Goal: Task Accomplishment & Management: Complete application form

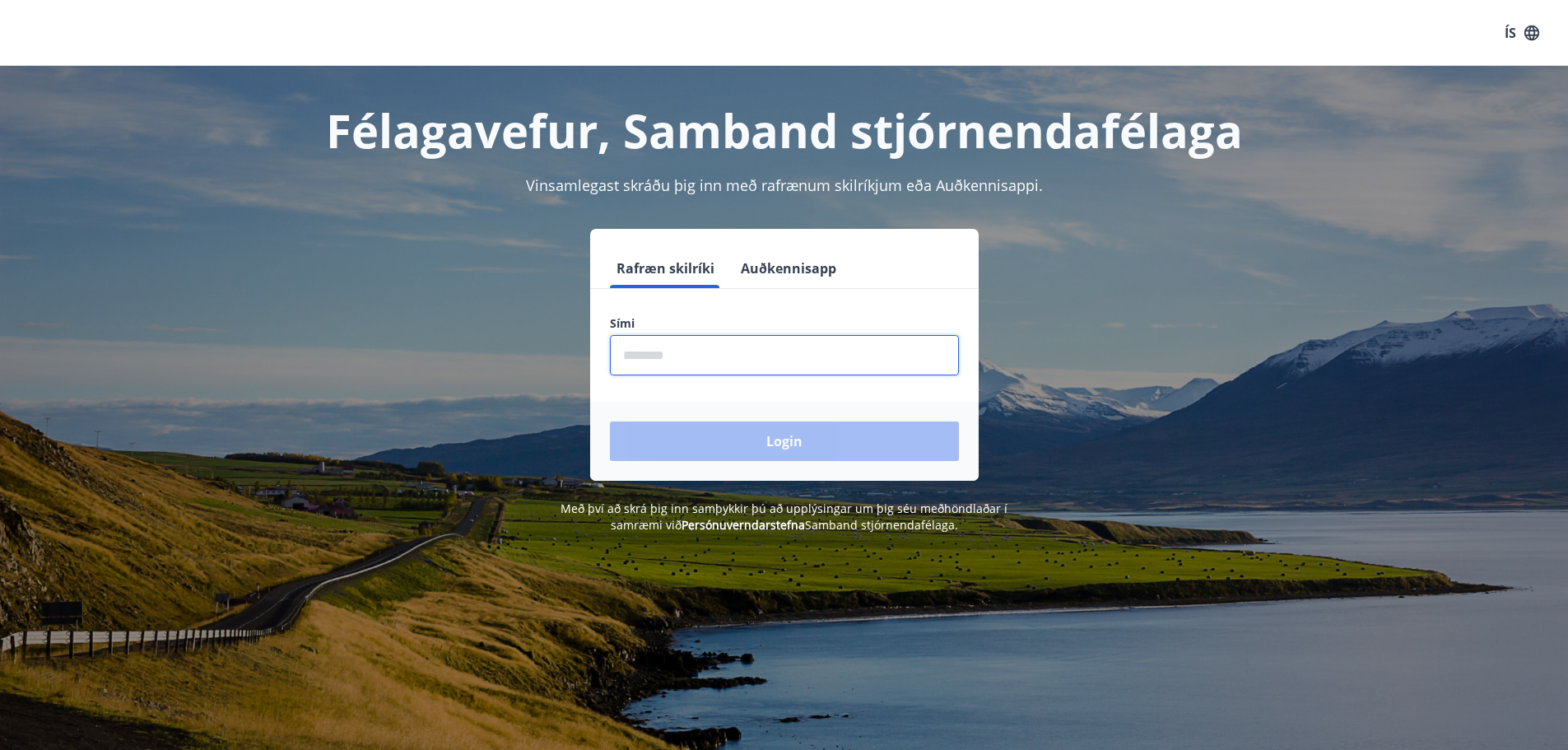
click at [654, 351] on input "phone" at bounding box center [784, 355] width 349 height 41
type input "********"
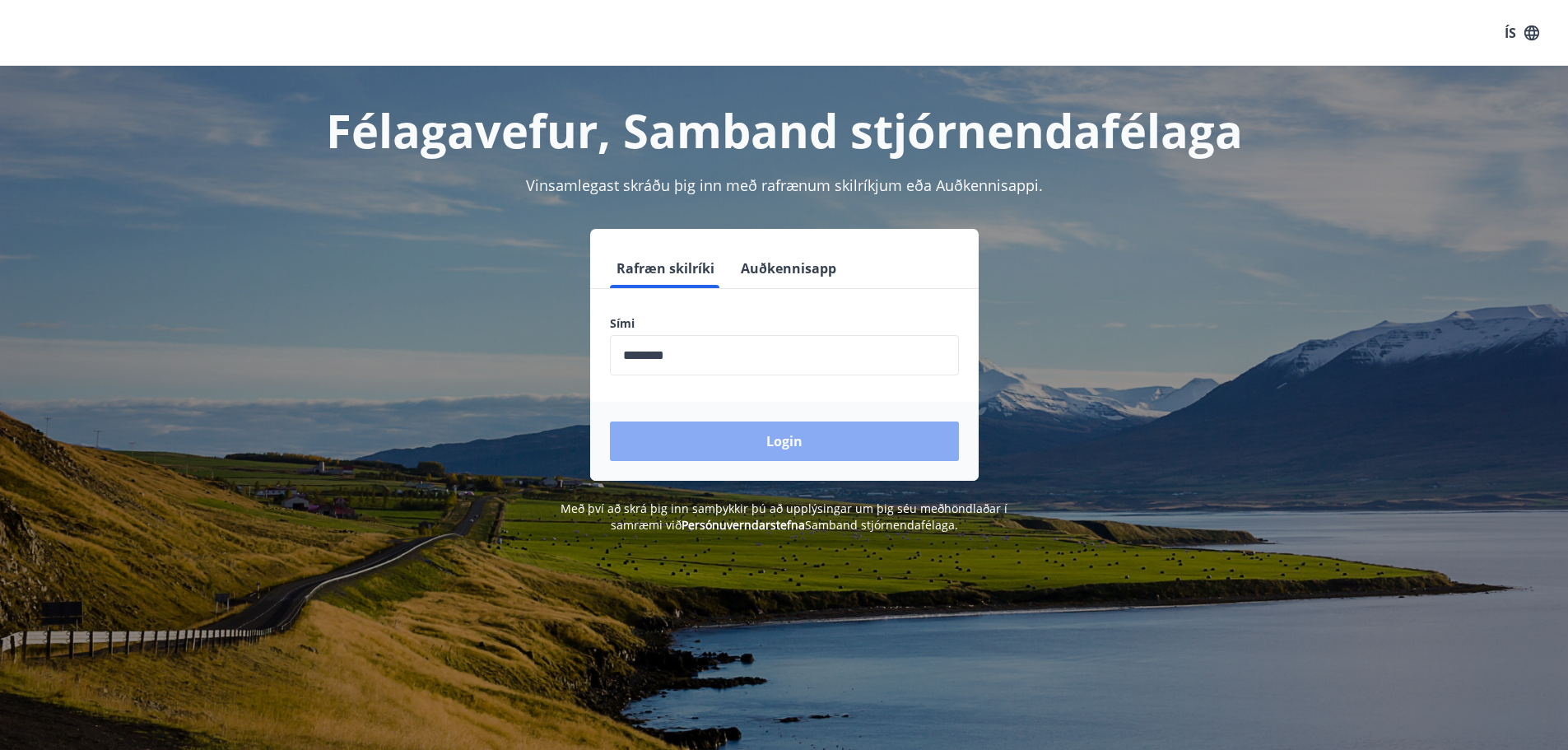
click at [760, 442] on button "Login" at bounding box center [784, 441] width 349 height 40
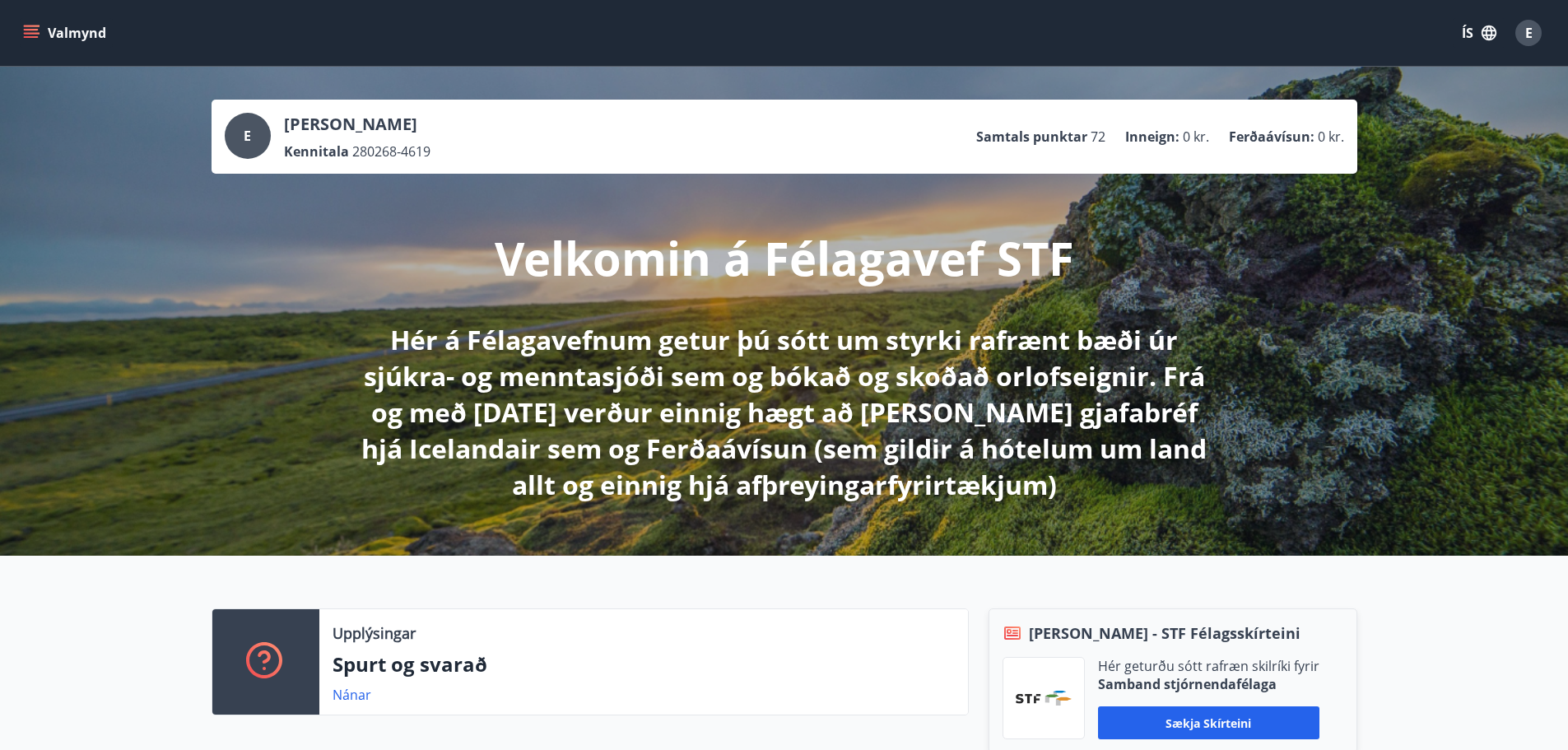
click at [83, 39] on button "Valmynd" at bounding box center [66, 32] width 93 height 30
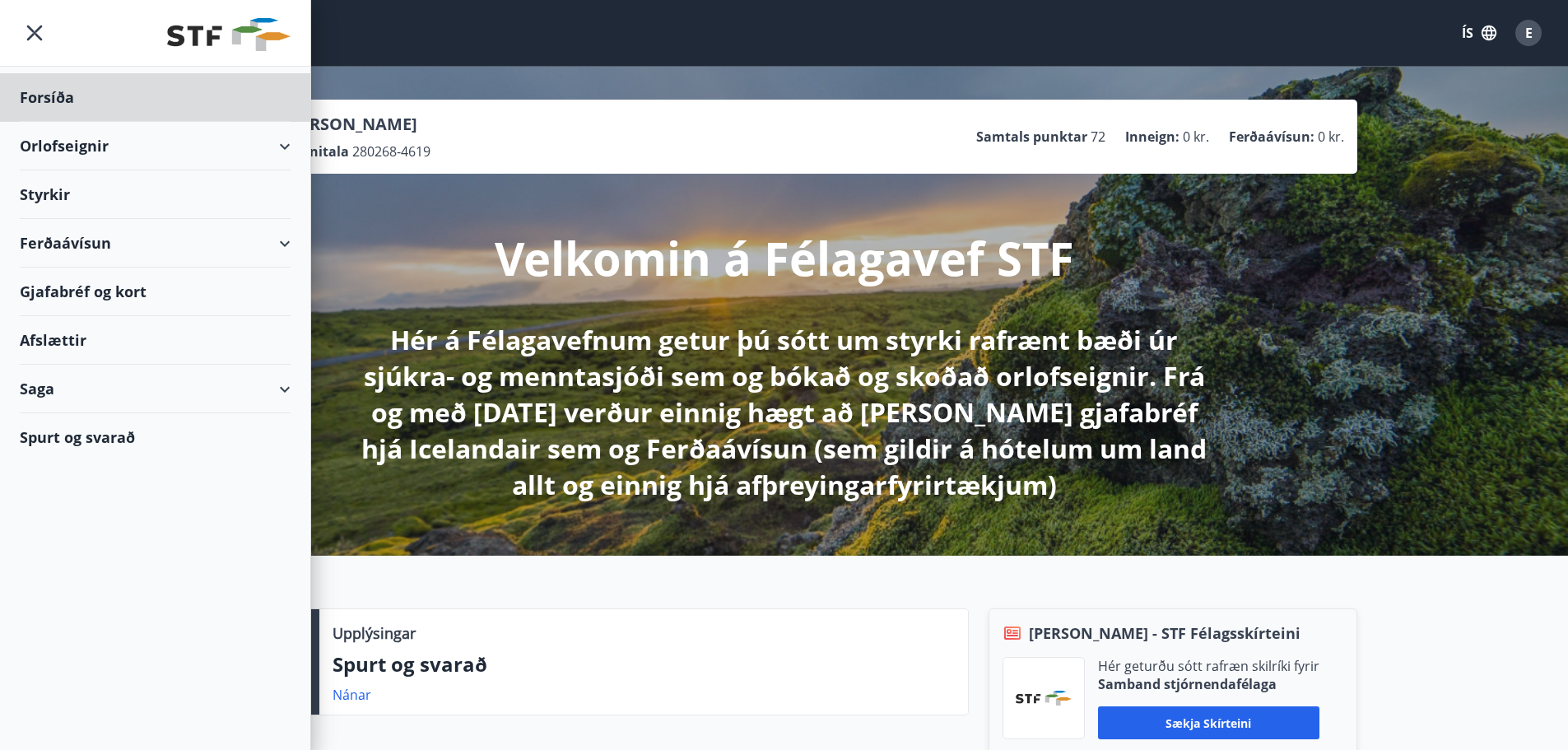
click at [58, 194] on div "Styrkir" at bounding box center [155, 194] width 270 height 48
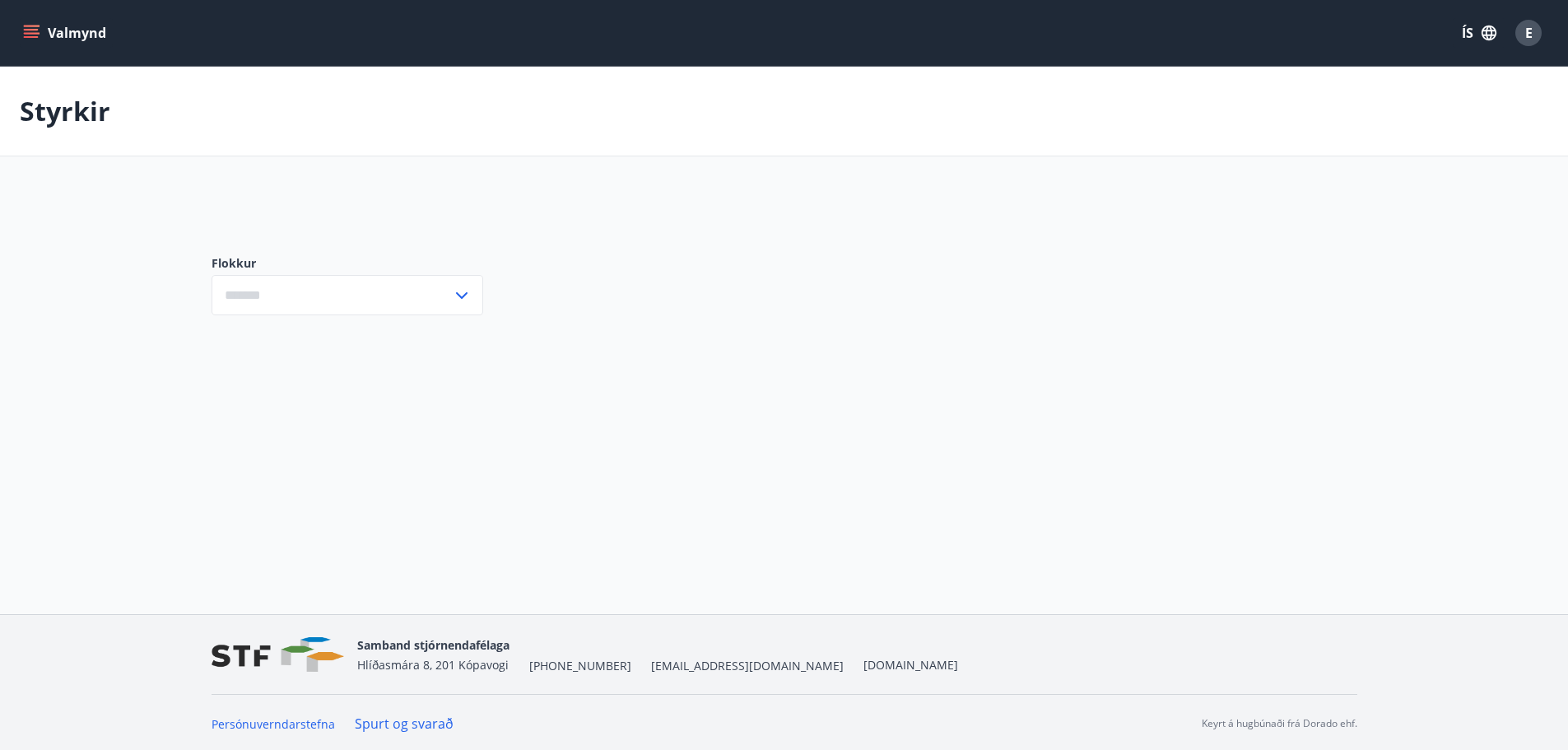
type input "***"
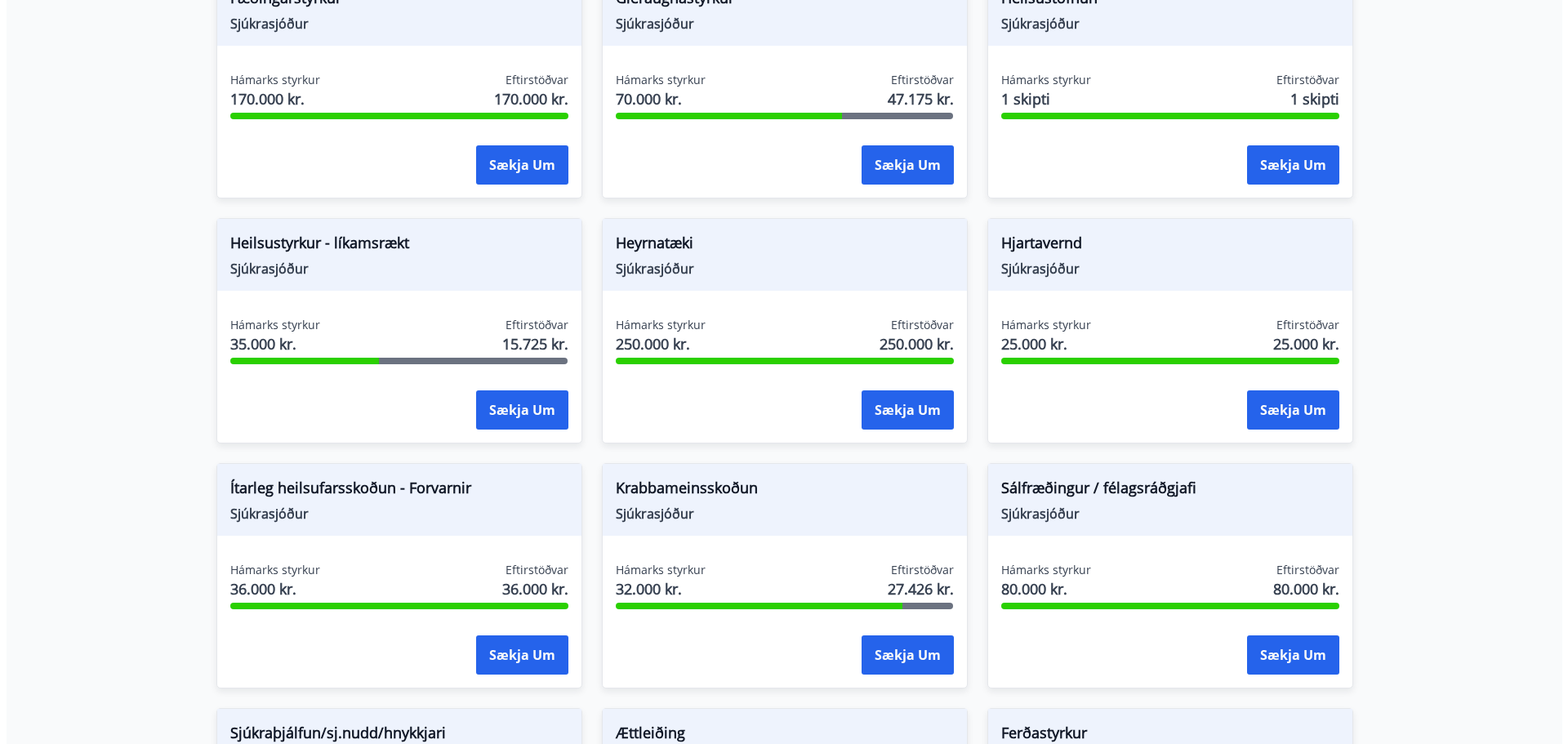
scroll to position [735, 0]
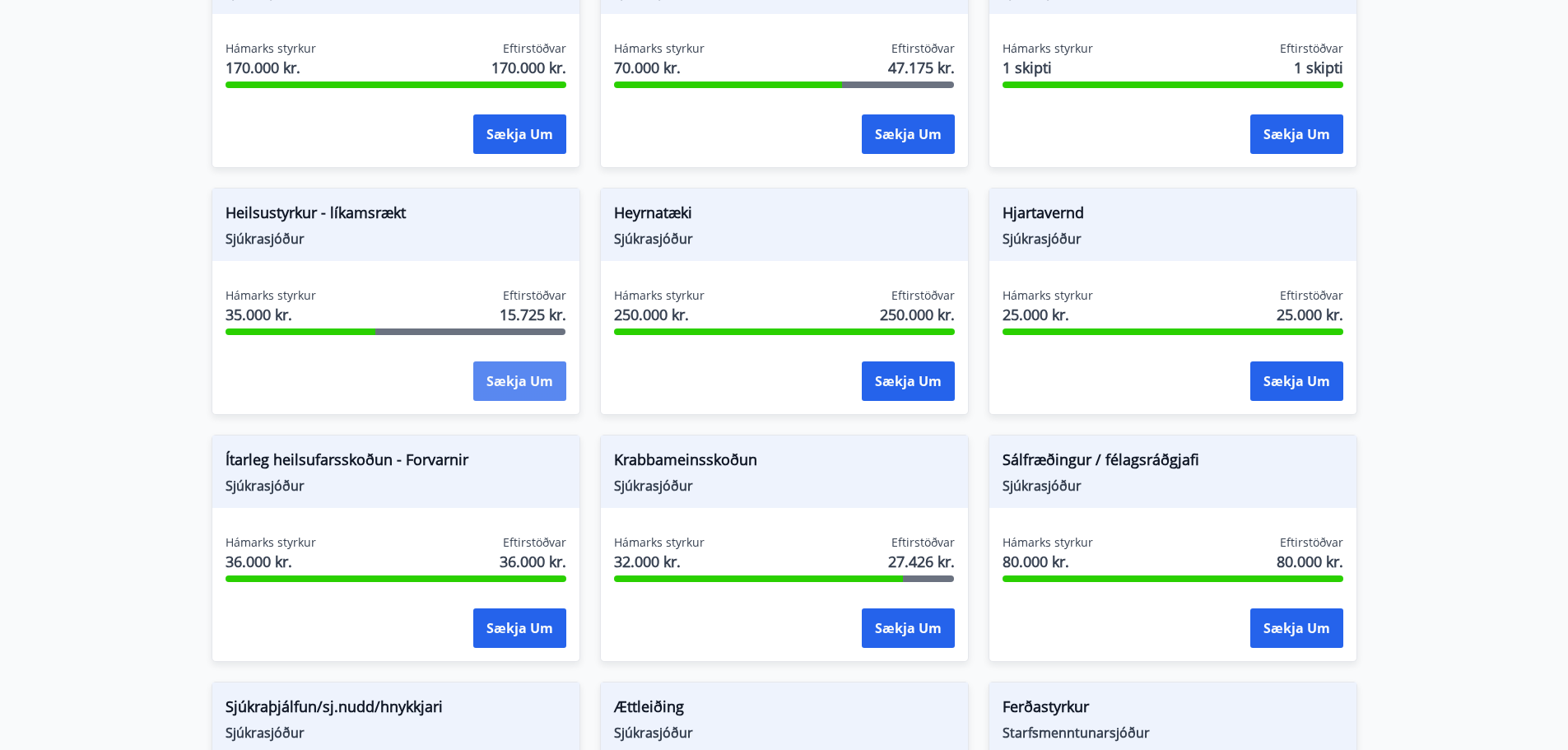
click at [503, 374] on button "Sækja um" at bounding box center [520, 380] width 93 height 40
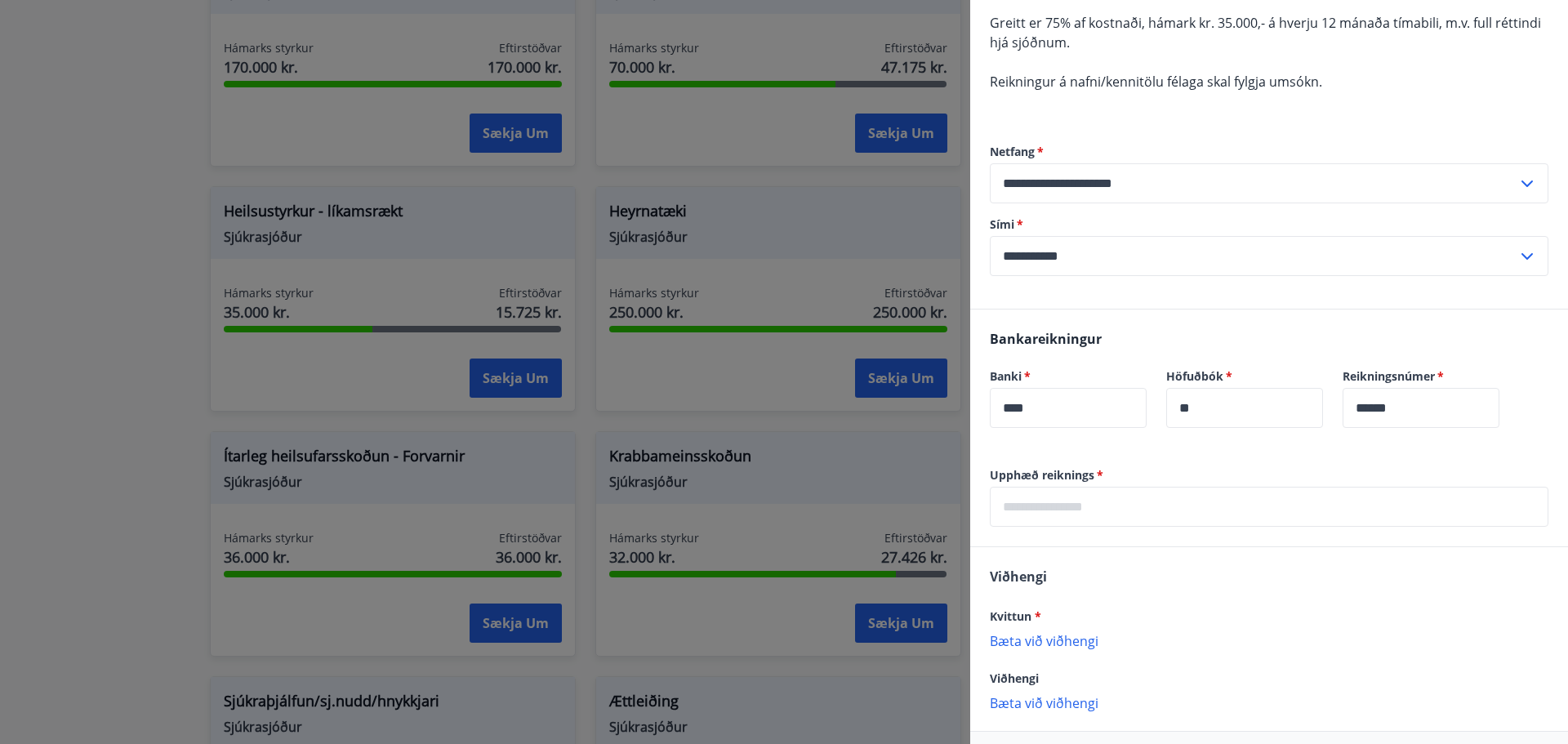
scroll to position [245, 0]
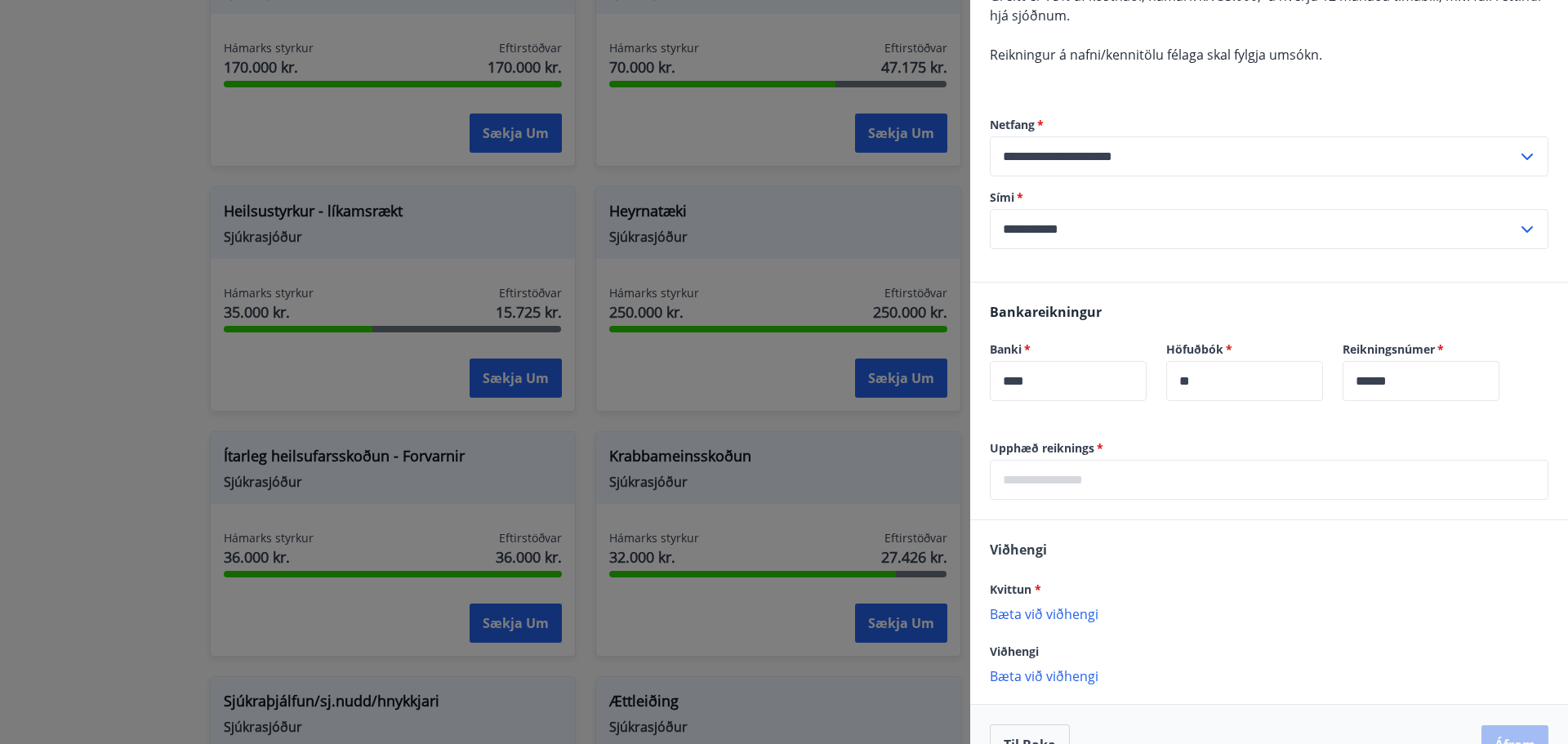
click at [1099, 482] on input "text" at bounding box center [1269, 480] width 558 height 40
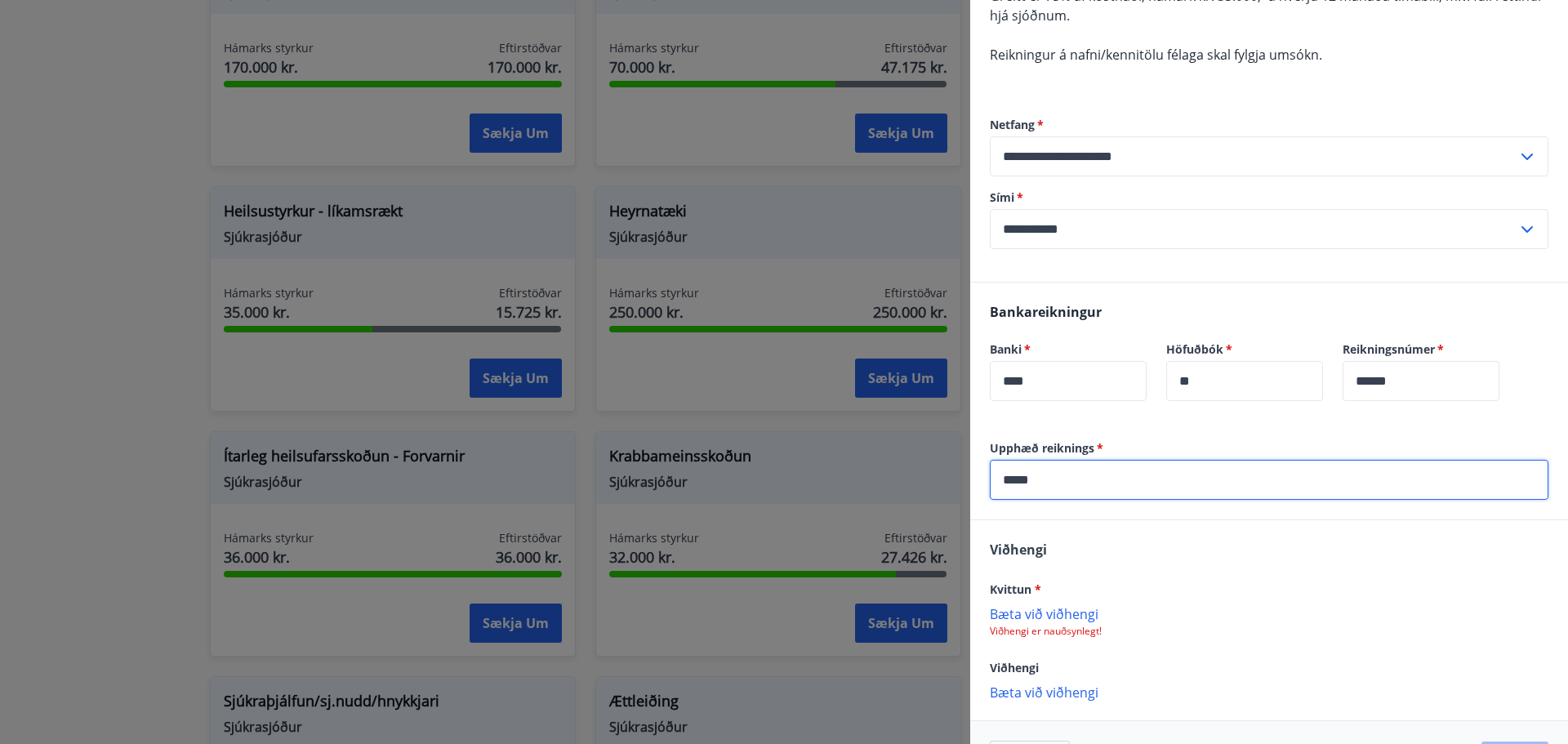
type input "*****"
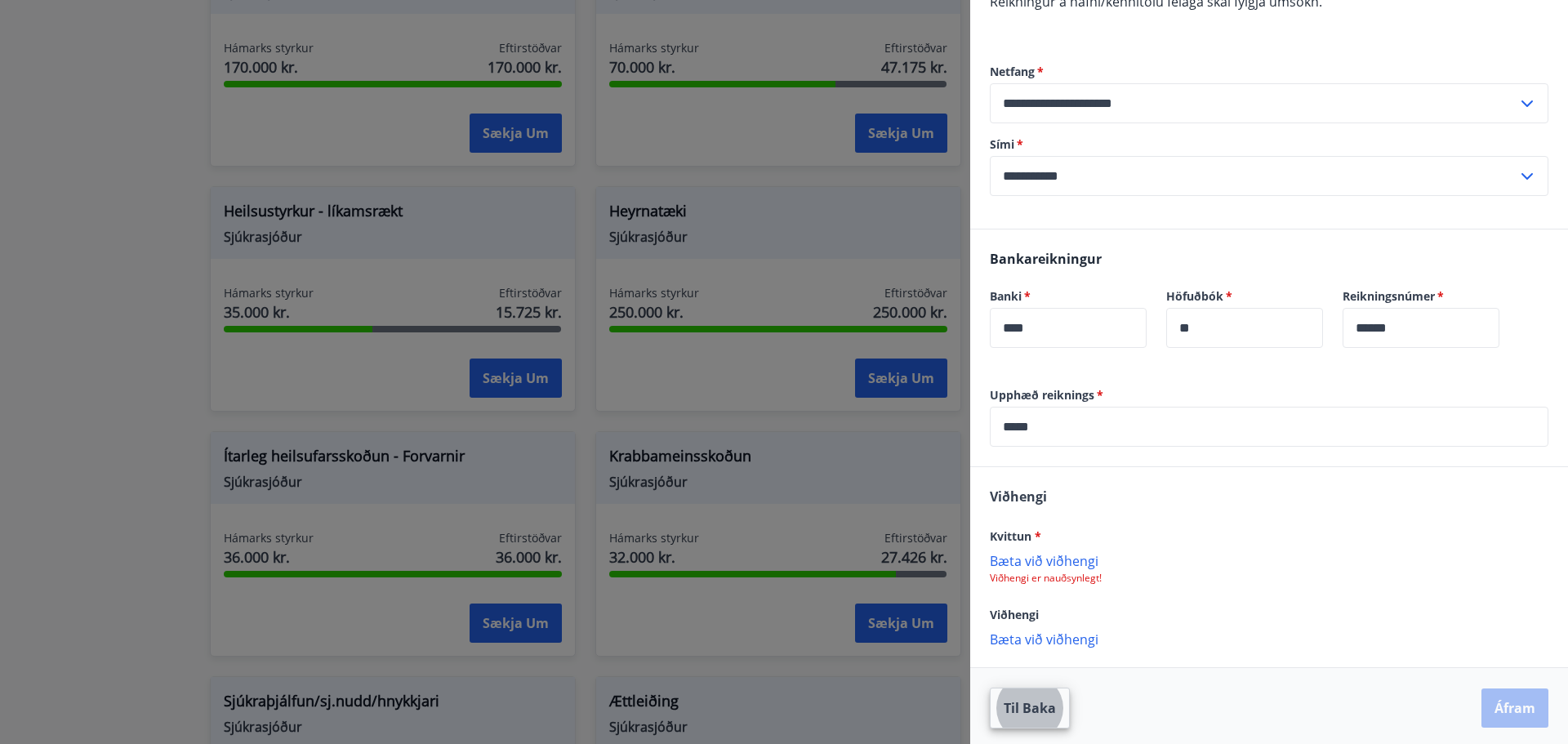
scroll to position [302, 0]
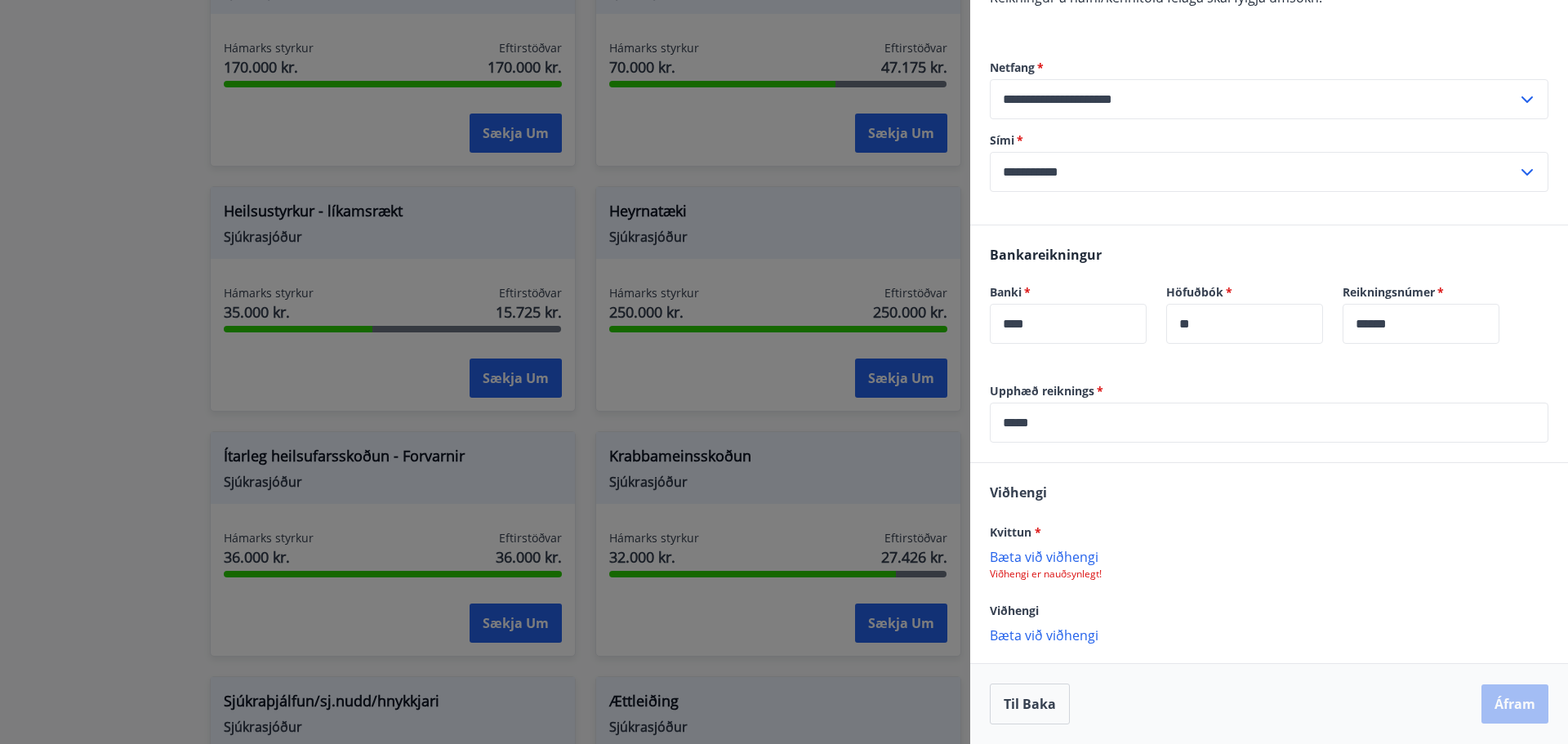
click at [1015, 554] on p "Bæta við viðhengi" at bounding box center [1269, 555] width 558 height 16
click at [1483, 699] on button "Áfram" at bounding box center [1514, 704] width 67 height 39
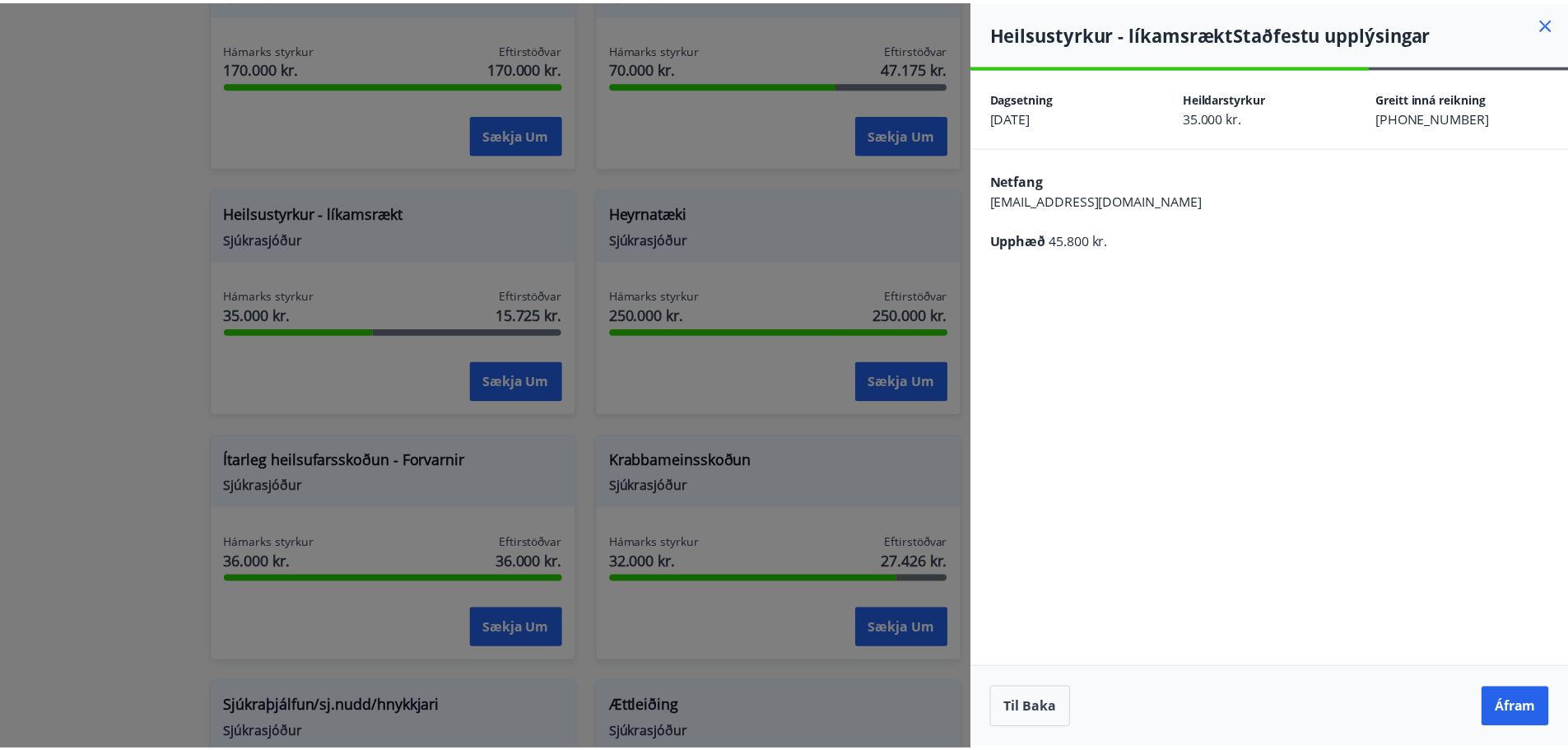
scroll to position [0, 0]
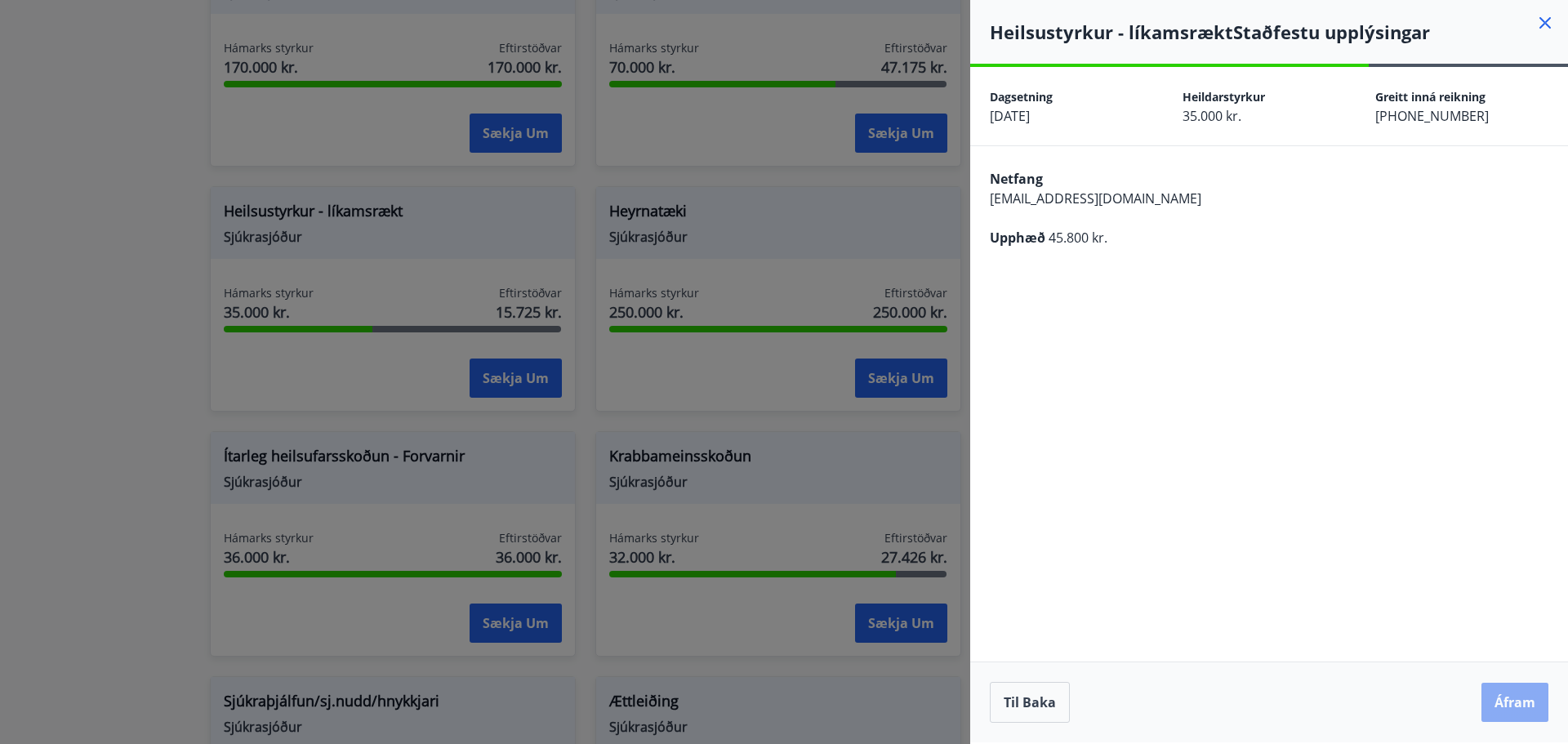
click at [1501, 704] on button "Áfram" at bounding box center [1514, 702] width 67 height 39
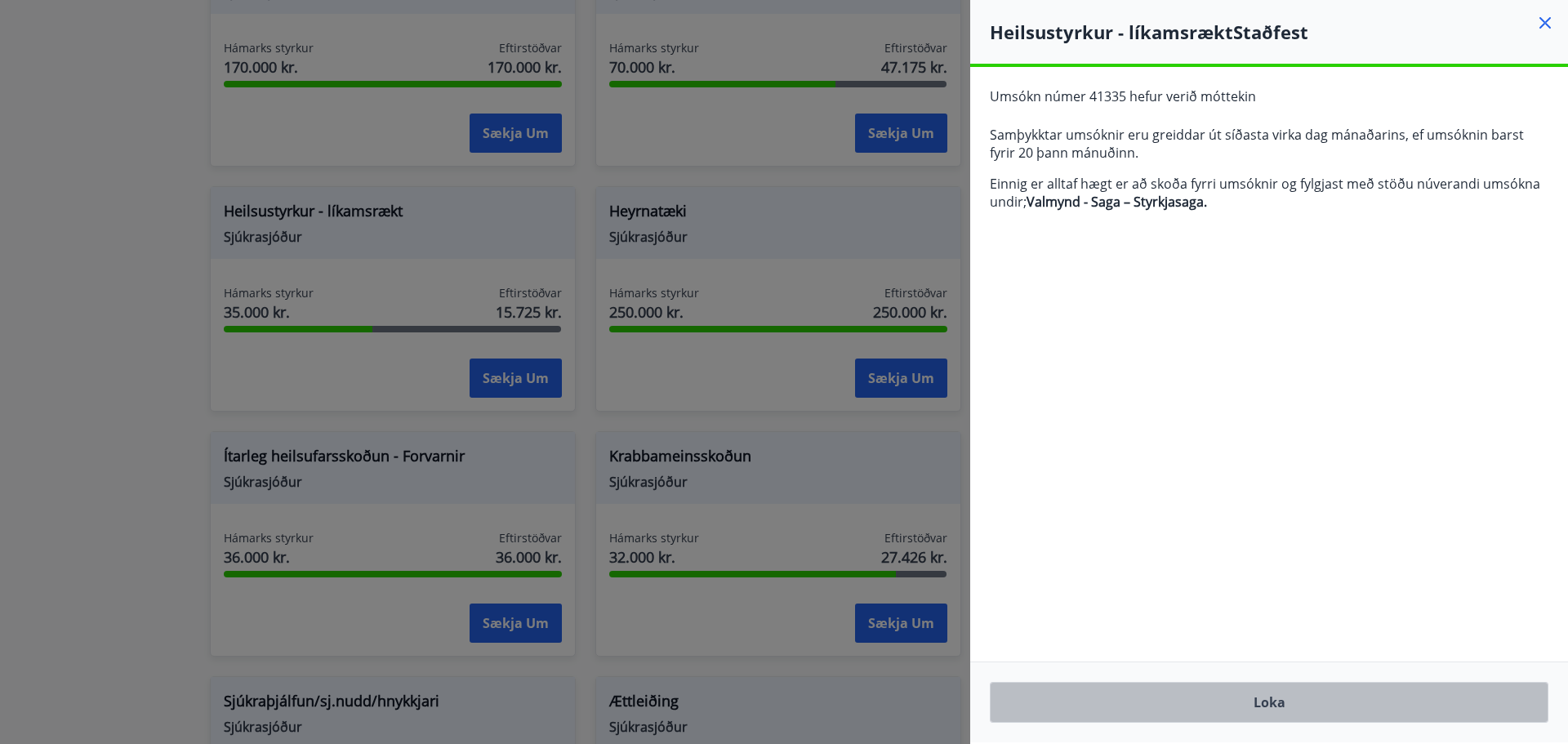
click at [1269, 705] on button "Loka" at bounding box center [1269, 702] width 558 height 41
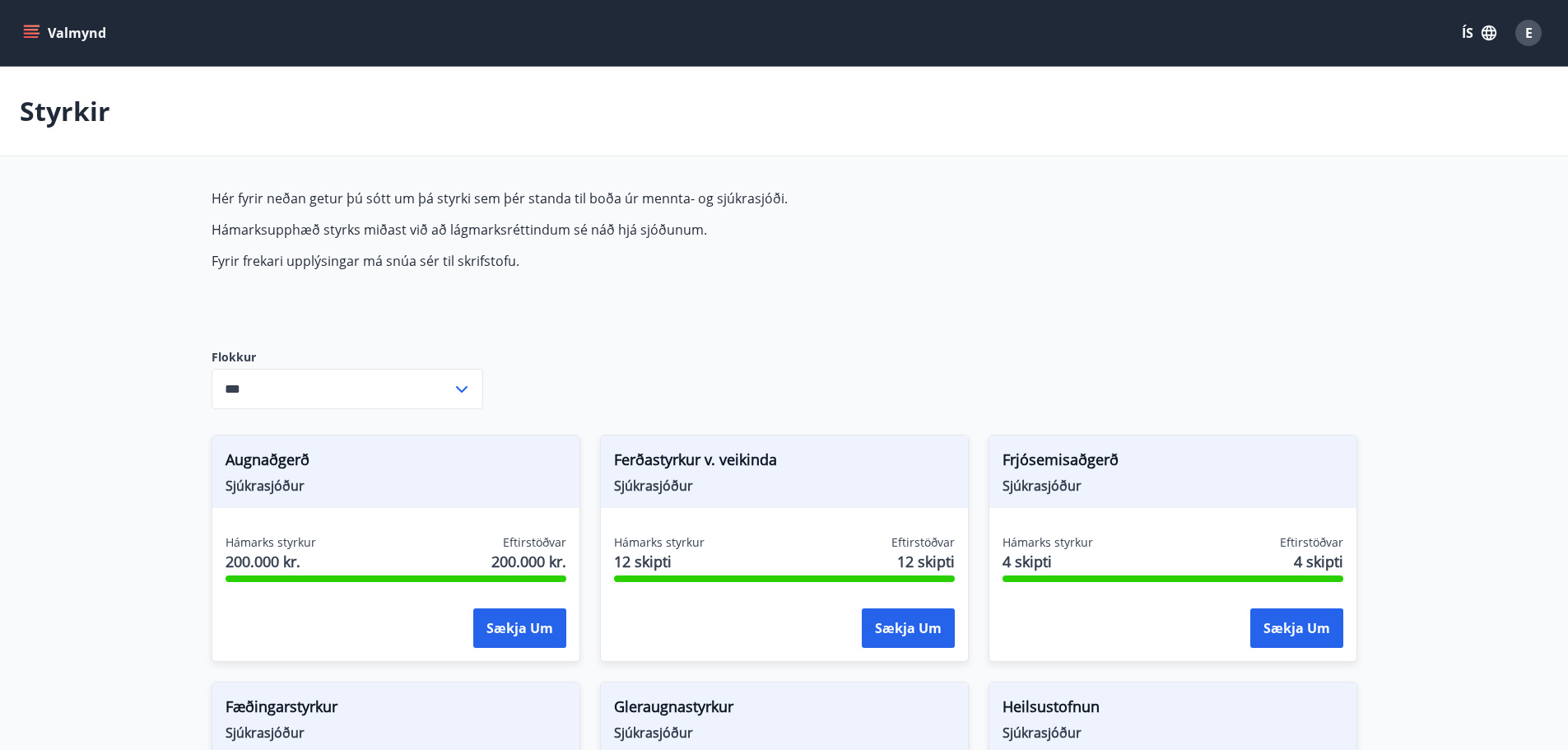
click at [33, 34] on icon "menu" at bounding box center [32, 33] width 18 height 2
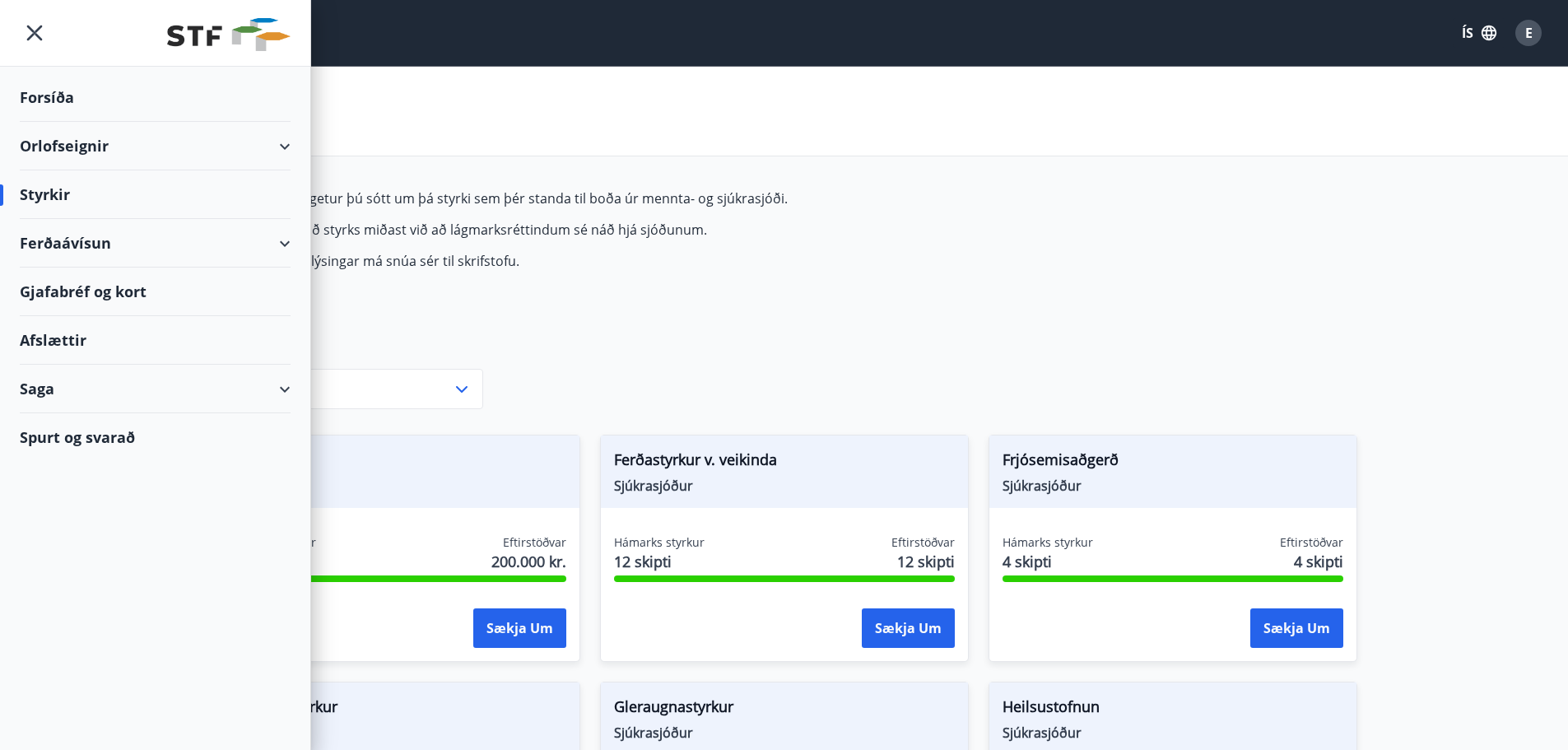
click at [47, 394] on div "Saga" at bounding box center [155, 388] width 270 height 48
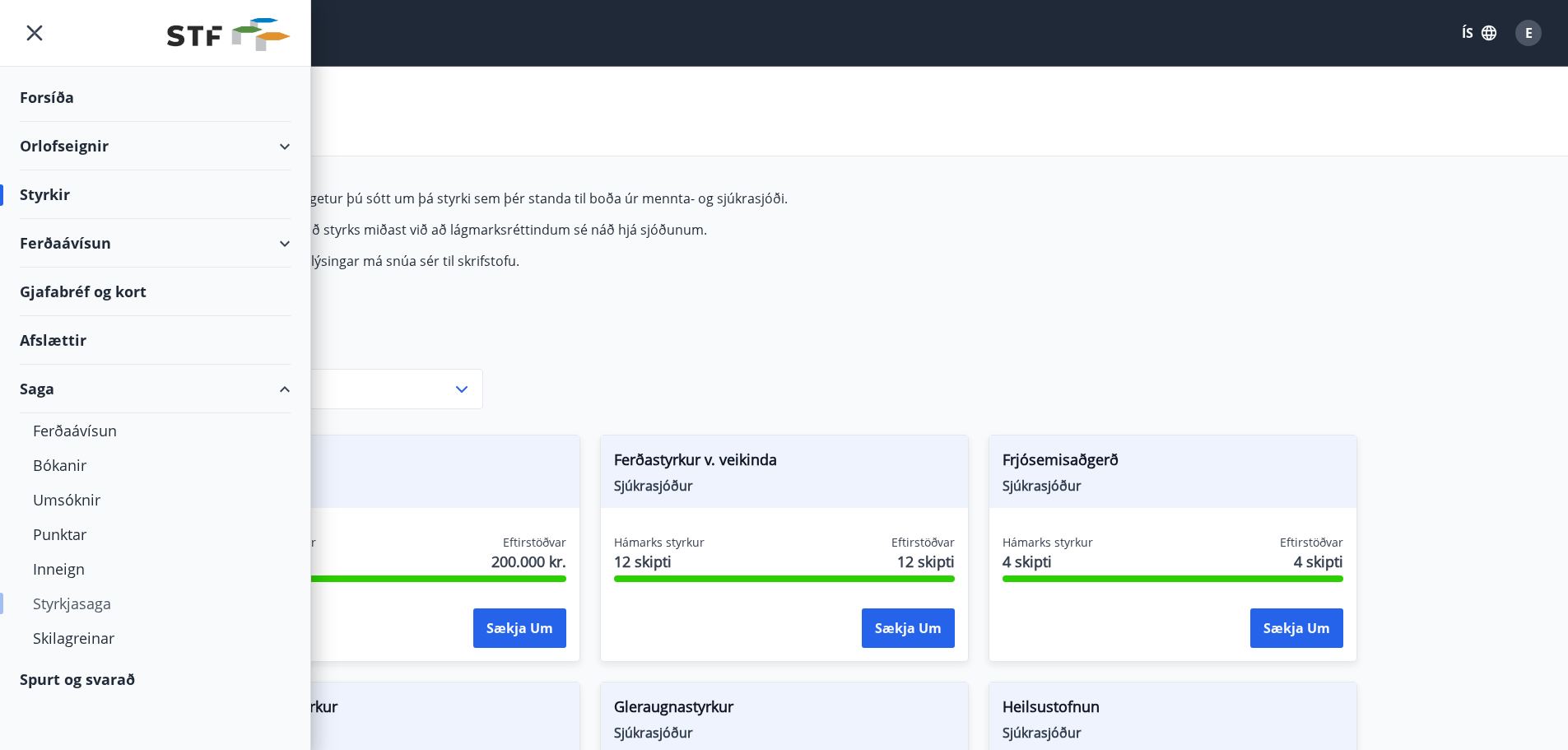
click at [64, 603] on div "Styrkjasaga" at bounding box center [155, 603] width 244 height 35
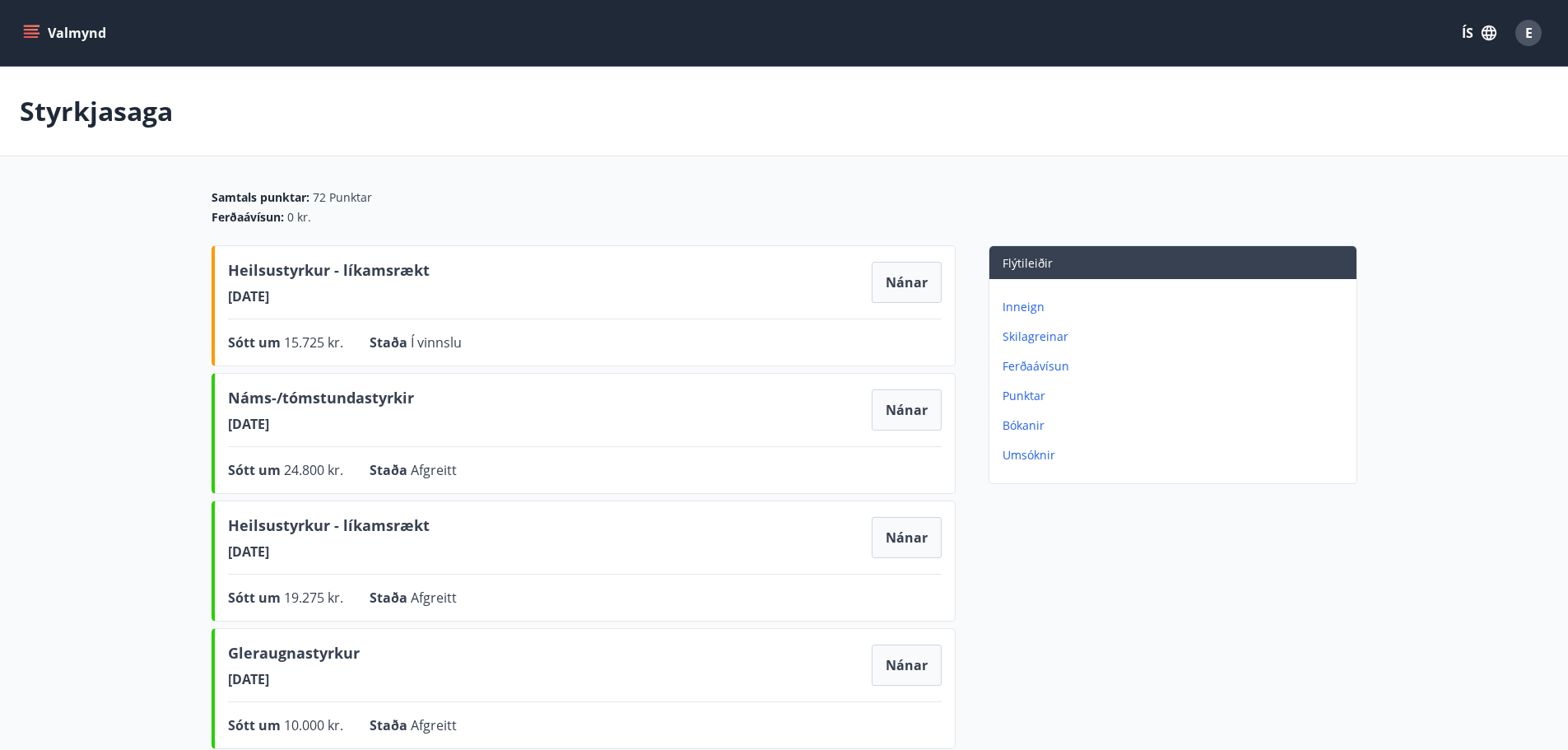
click at [1033, 205] on div "Samtals punktar : 72 Punktar Ferðaávísun : 0 kr." at bounding box center [784, 207] width 1145 height 36
click at [45, 31] on button "Valmynd" at bounding box center [66, 32] width 93 height 30
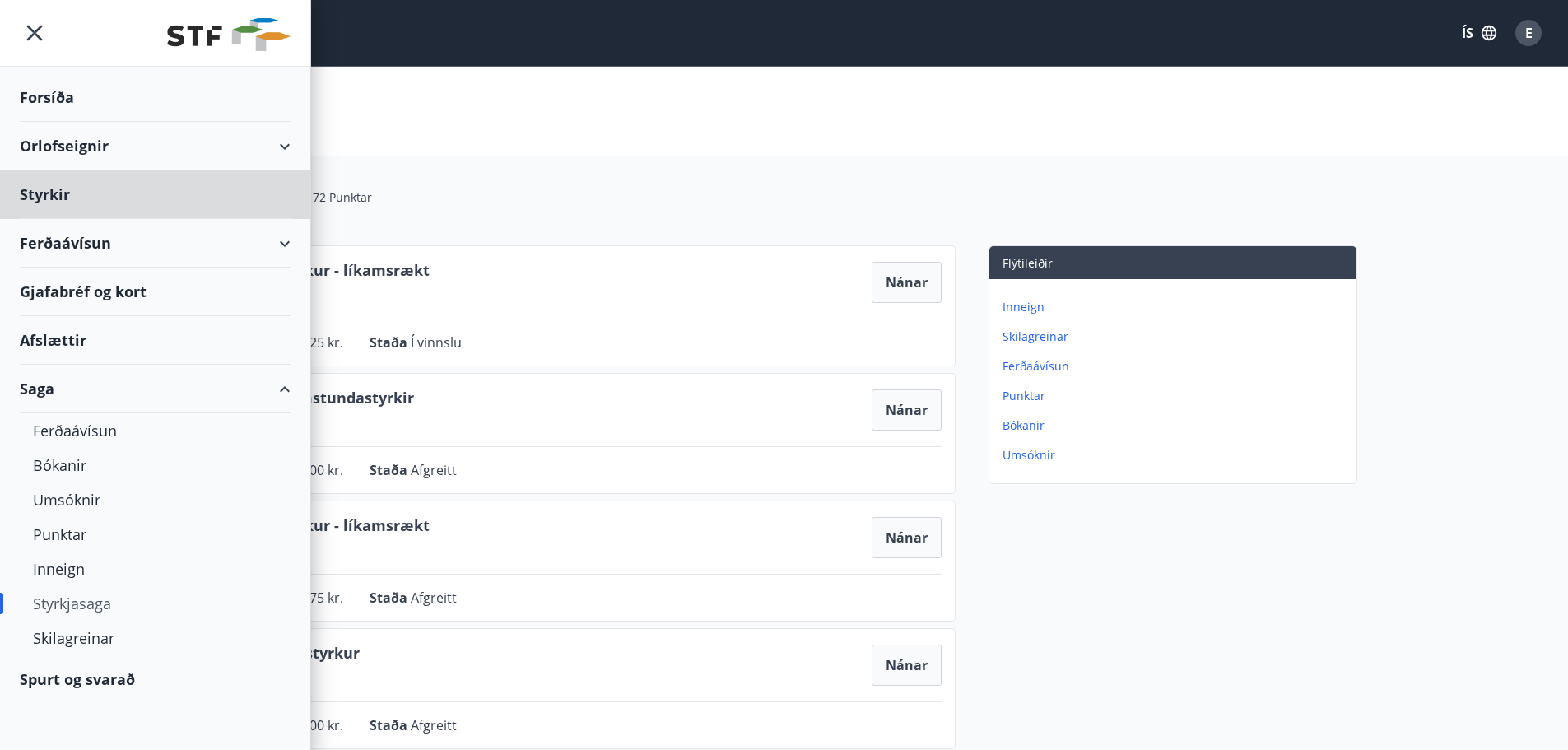
click at [43, 101] on div "Forsíða" at bounding box center [155, 97] width 270 height 48
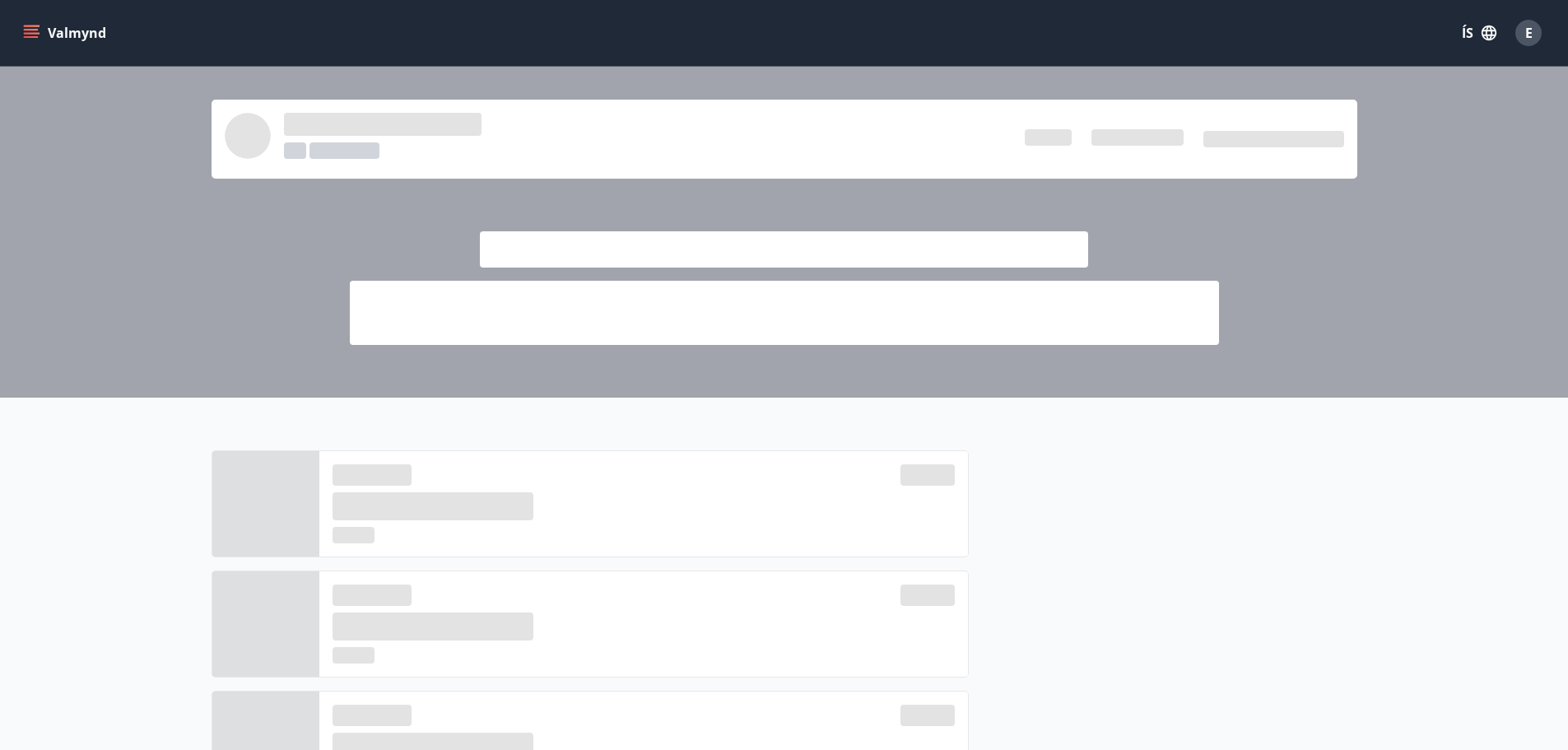
click at [1529, 31] on span "E" at bounding box center [1528, 32] width 8 height 18
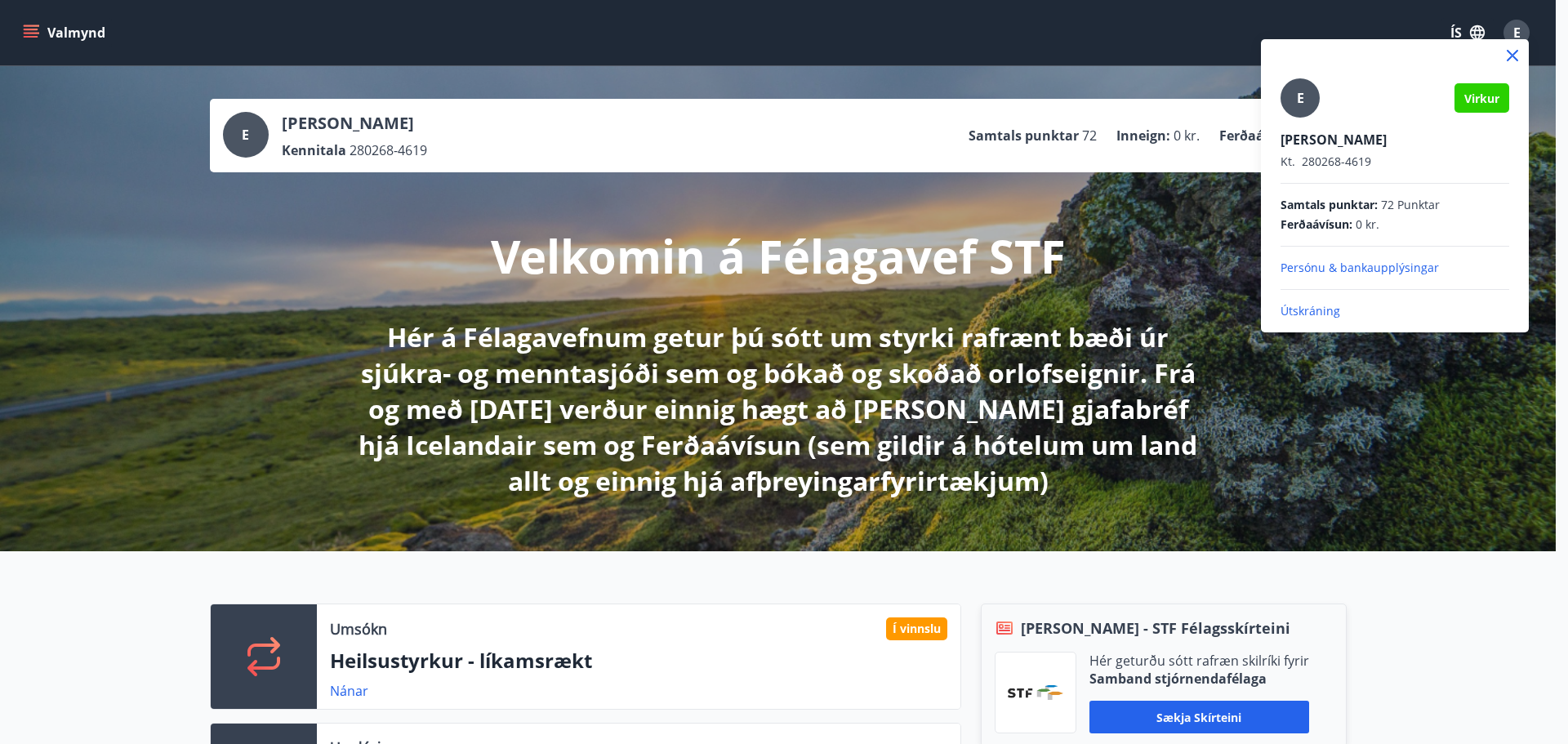
click at [1306, 314] on p "Útskráning" at bounding box center [1394, 310] width 229 height 16
